Goal: Go to known website: Access a specific website the user already knows

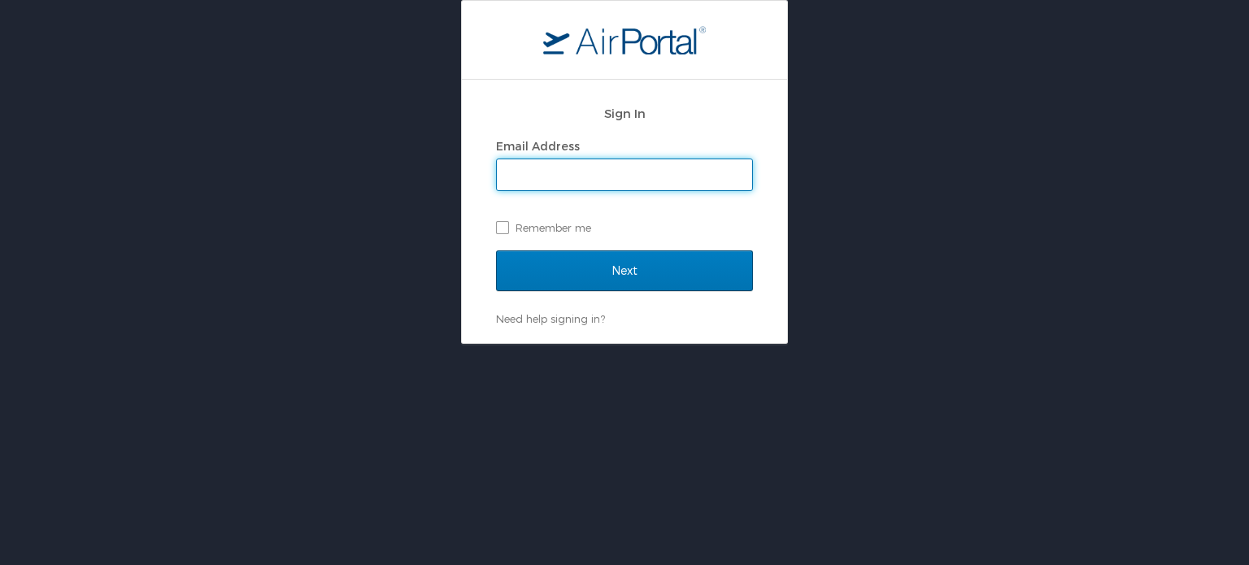
type input "[EMAIL_ADDRESS][PERSON_NAME][DOMAIN_NAME]"
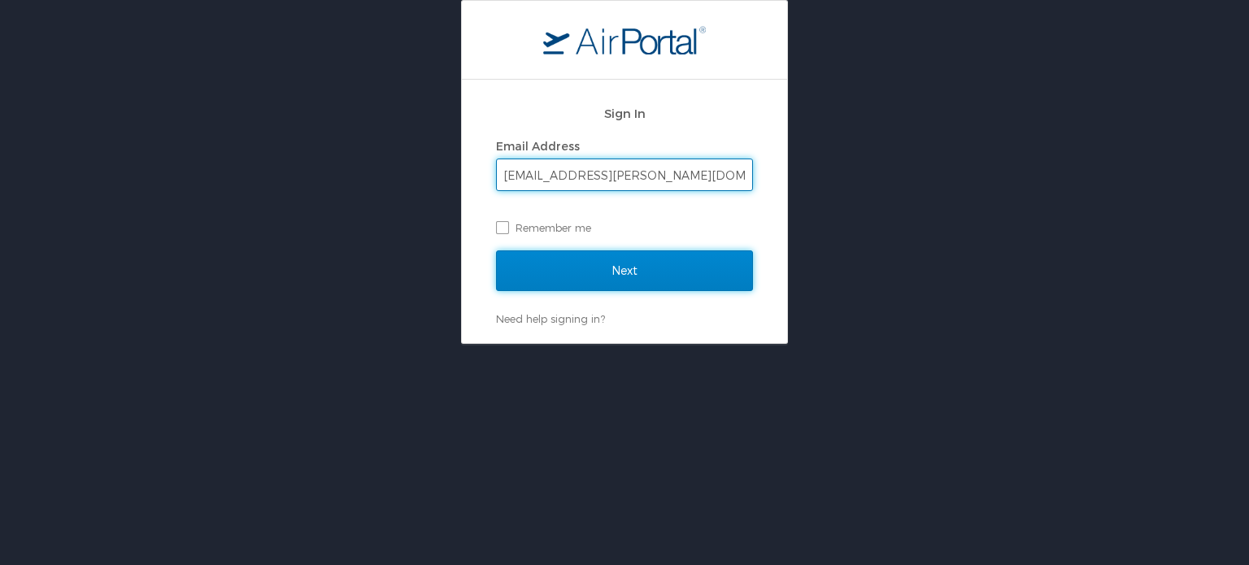
click at [627, 287] on input "Next" at bounding box center [624, 270] width 257 height 41
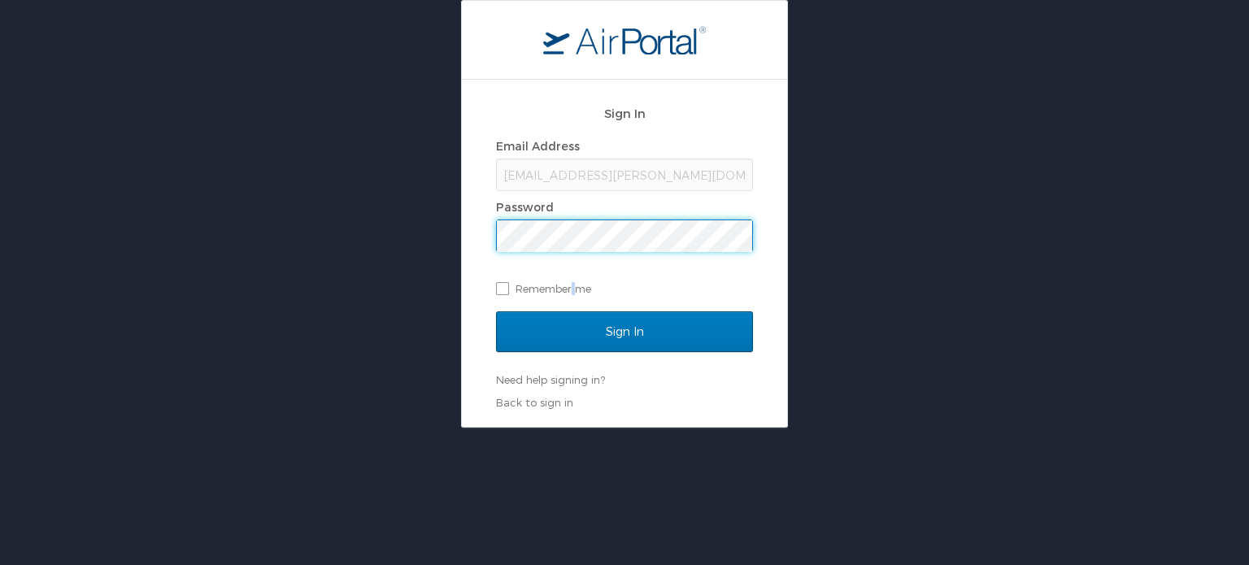
click at [580, 308] on div "Sign In Email Address egonzalez-aldaco@elightelectric.com Password Remember me" at bounding box center [624, 204] width 257 height 217
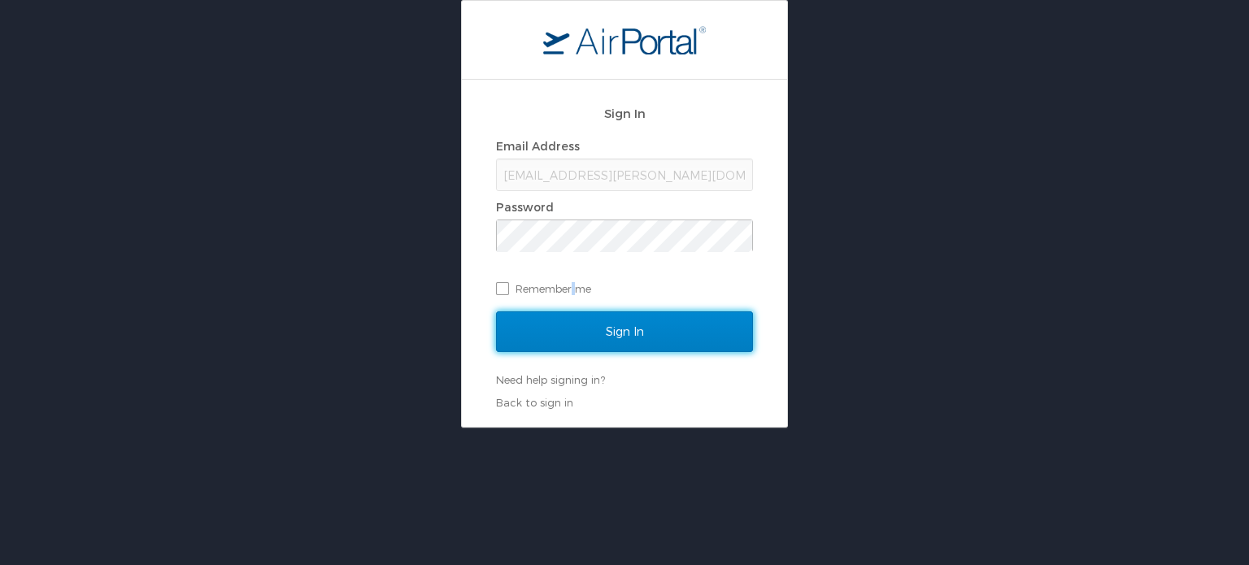
click at [624, 315] on input "Sign In" at bounding box center [624, 331] width 257 height 41
